Goal: Check status: Check status

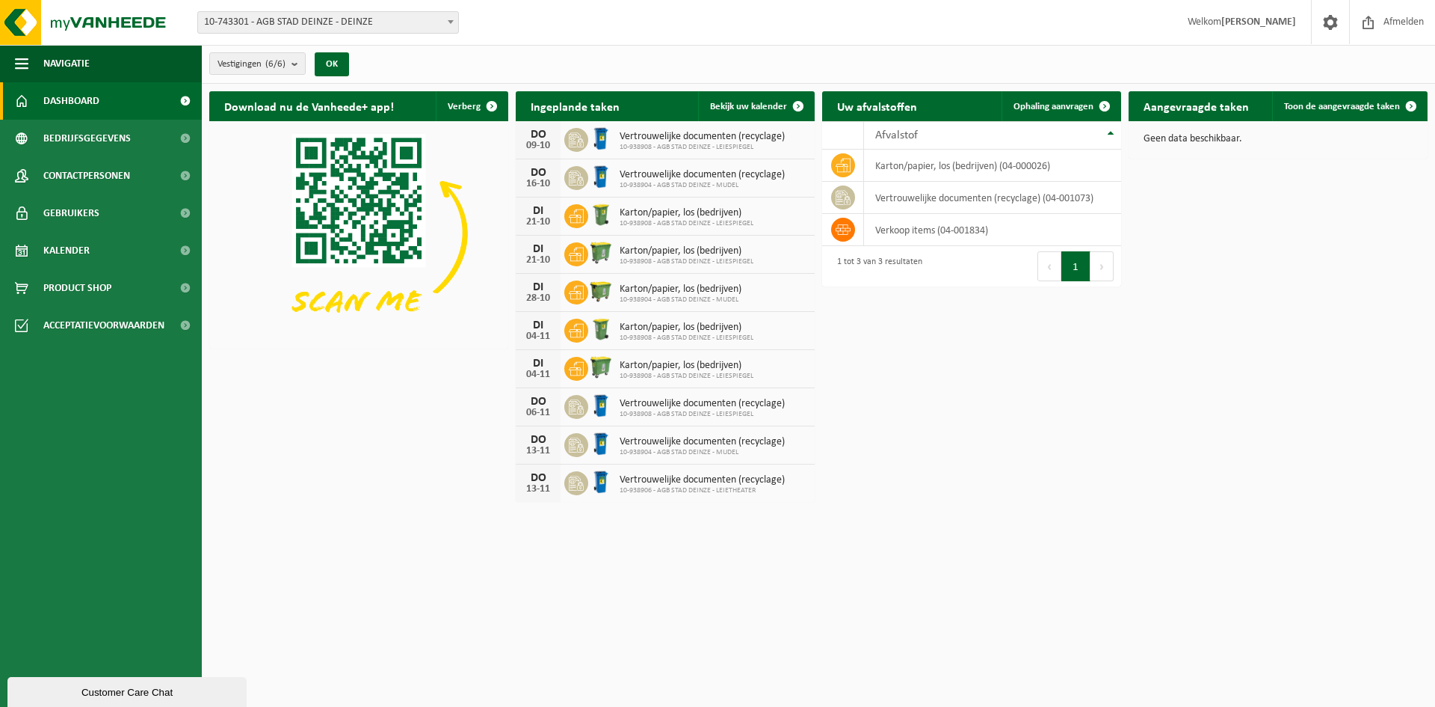
click at [369, 19] on span "10-743301 - AGB STAD DEINZE - DEINZE" at bounding box center [328, 22] width 260 height 21
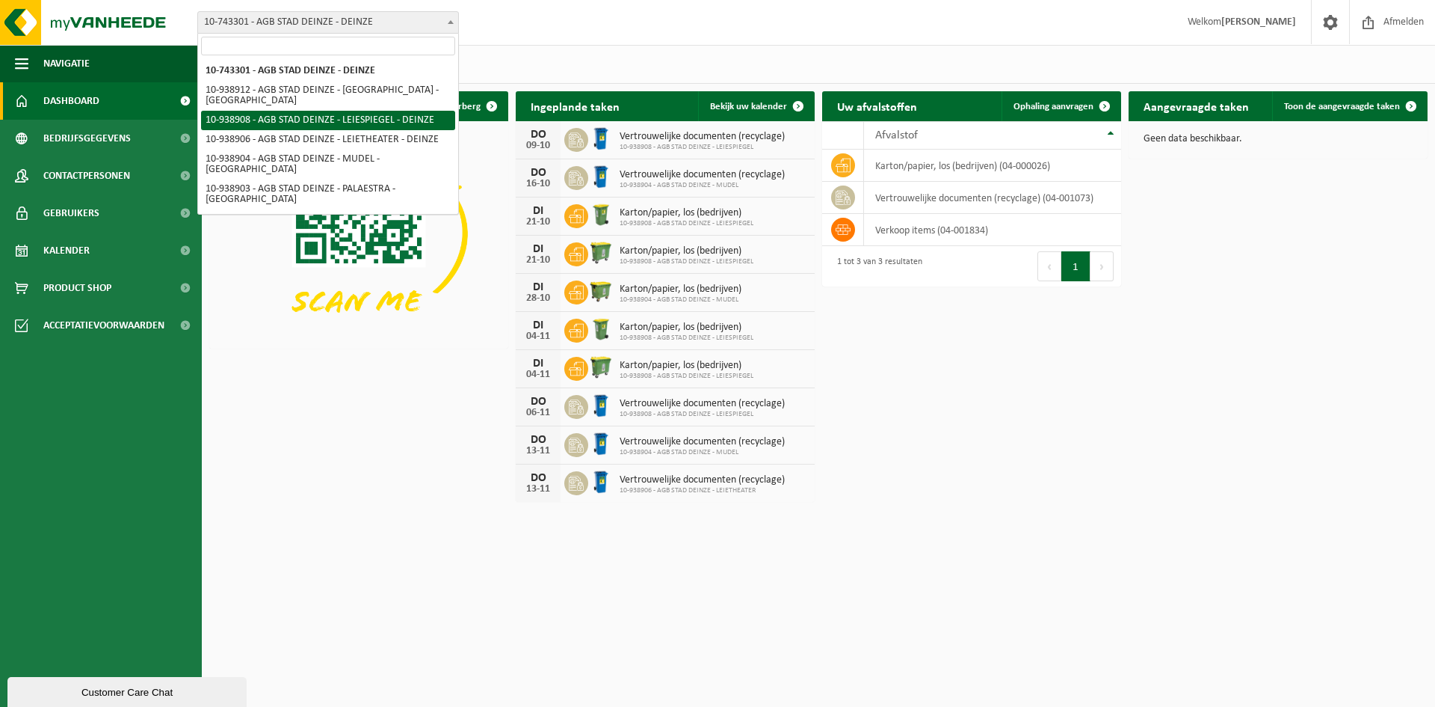
select select "138162"
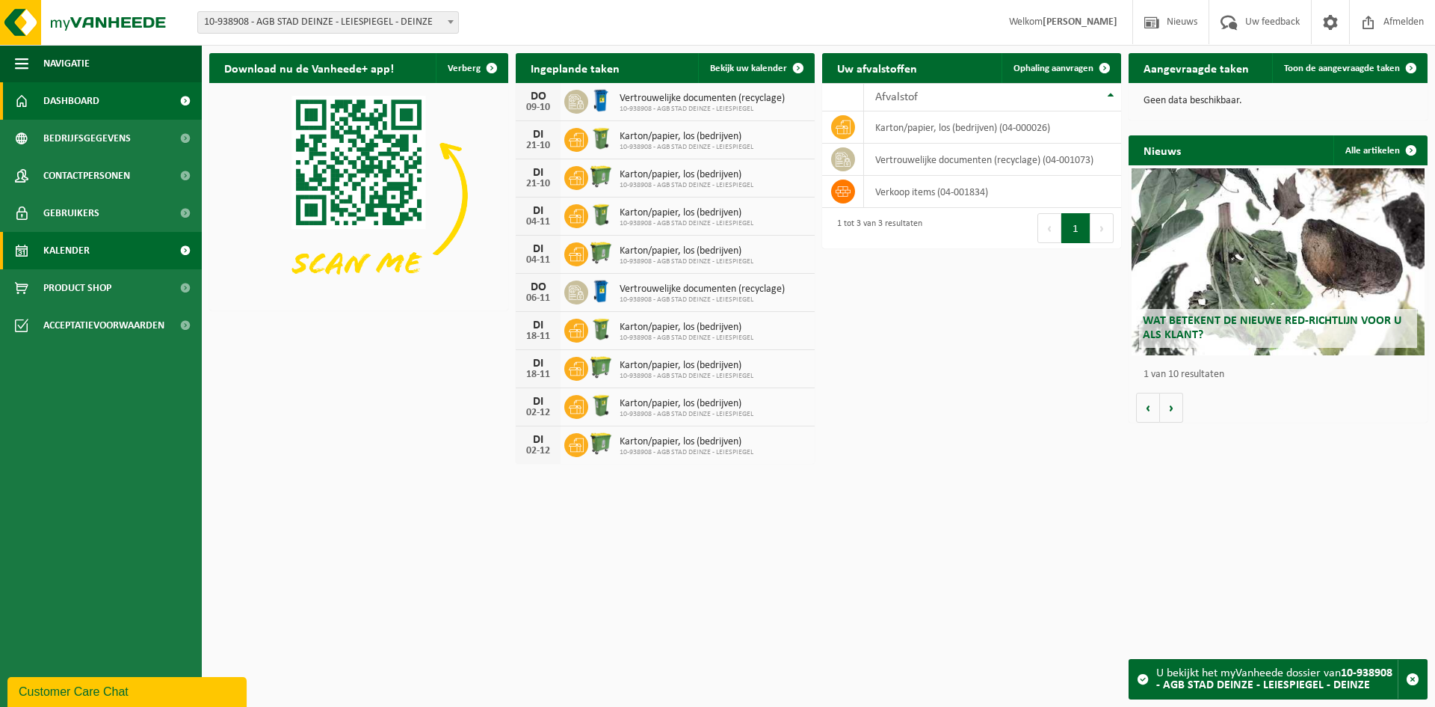
click at [88, 242] on span "Kalender" at bounding box center [66, 250] width 46 height 37
